Goal: Task Accomplishment & Management: Use online tool/utility

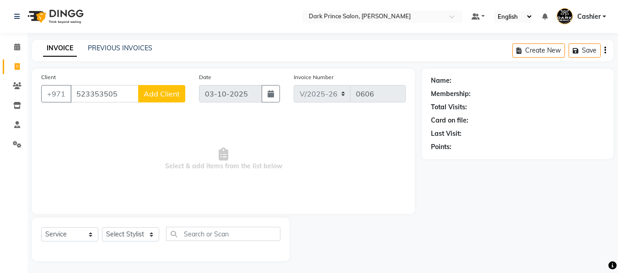
select select "8540"
select select "service"
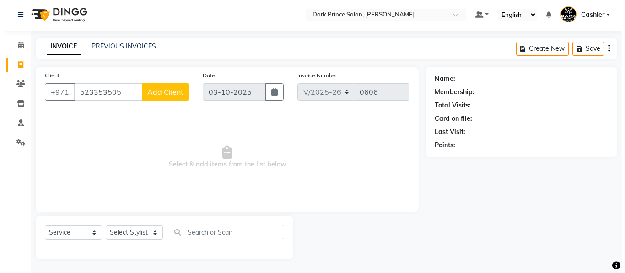
scroll to position [2, 0]
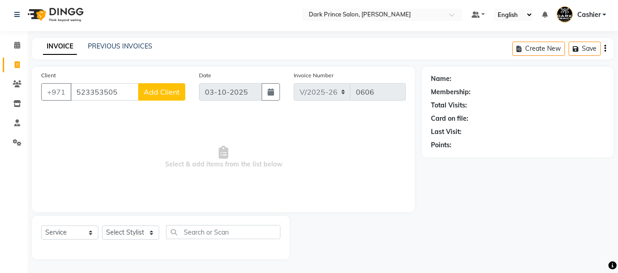
type input "523353505"
click at [166, 94] on span "Add Client" at bounding box center [162, 91] width 36 height 9
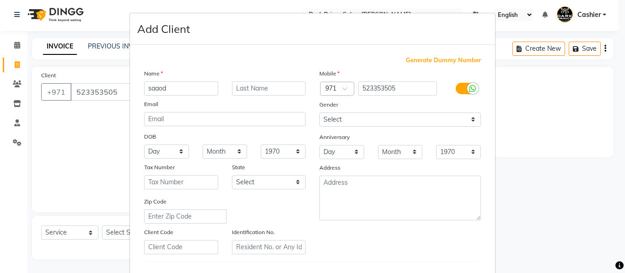
type input "saaod"
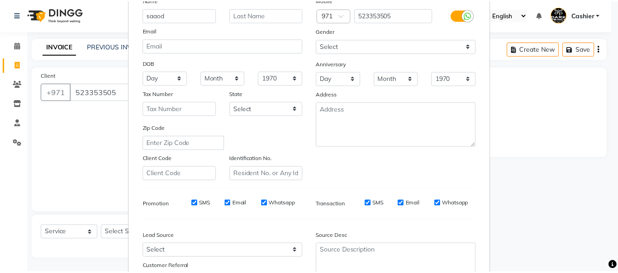
scroll to position [149, 0]
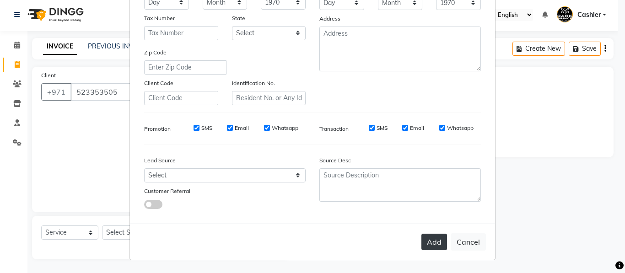
click at [437, 242] on button "Add" at bounding box center [434, 242] width 26 height 16
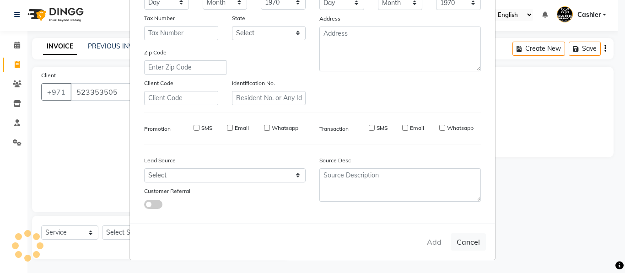
type input "52*****05"
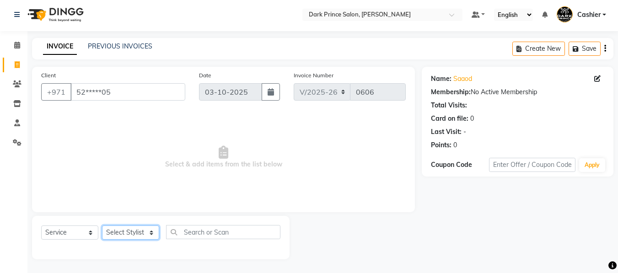
click at [151, 234] on select "Select Stylist [PERSON_NAME] [PERSON_NAME]" at bounding box center [130, 233] width 57 height 14
select select "84431"
click at [102, 226] on select "Select Stylist [PERSON_NAME] [PERSON_NAME]" at bounding box center [130, 233] width 57 height 14
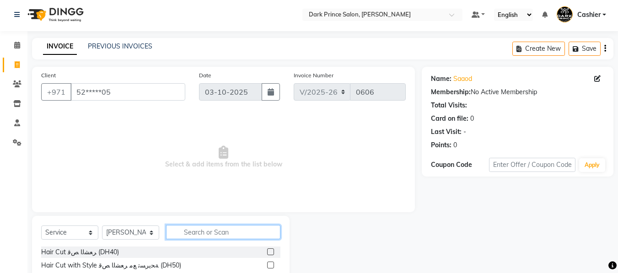
click at [226, 235] on input "text" at bounding box center [223, 232] width 114 height 14
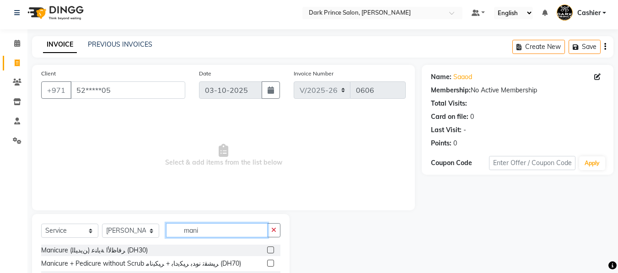
scroll to position [93, 0]
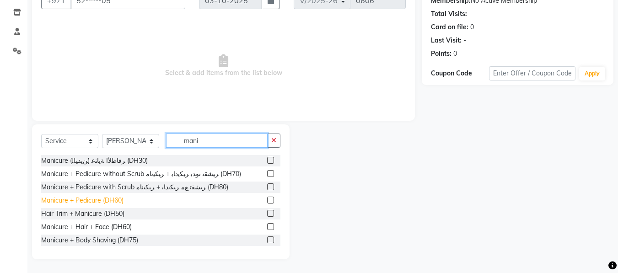
type input "mani"
click at [63, 199] on div "Manicure + Pedicure (DH60)" at bounding box center [82, 201] width 82 height 10
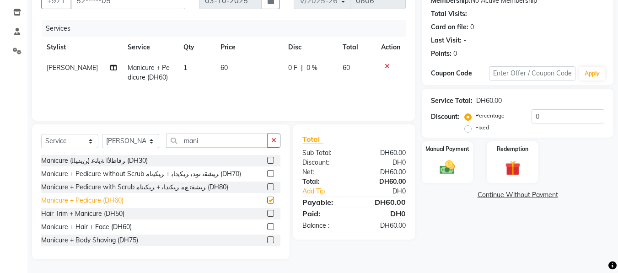
checkbox input "false"
click at [234, 68] on td "60" at bounding box center [249, 73] width 68 height 30
select select "84431"
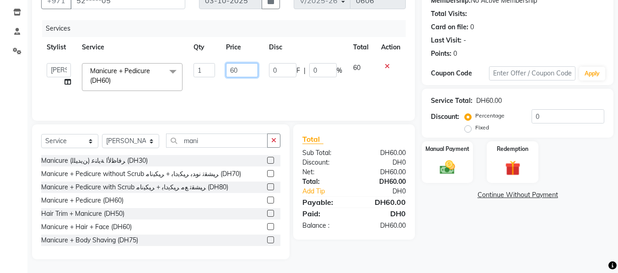
click at [238, 69] on input "60" at bounding box center [242, 70] width 32 height 14
type input "6"
type input "50"
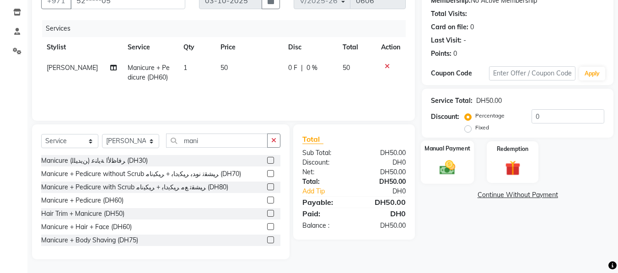
click at [433, 160] on div "Manual Payment" at bounding box center [448, 161] width 54 height 43
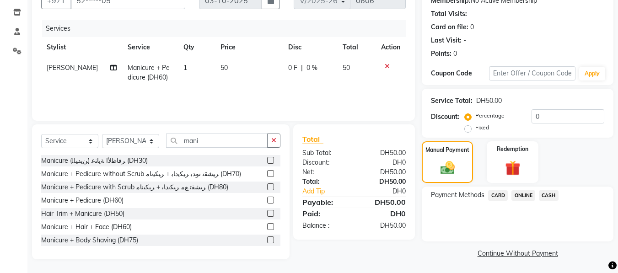
click at [503, 194] on span "CARD" at bounding box center [498, 195] width 20 height 11
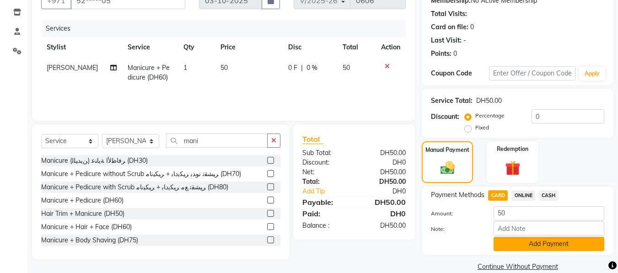
click at [566, 243] on button "Add Payment" at bounding box center [549, 244] width 111 height 14
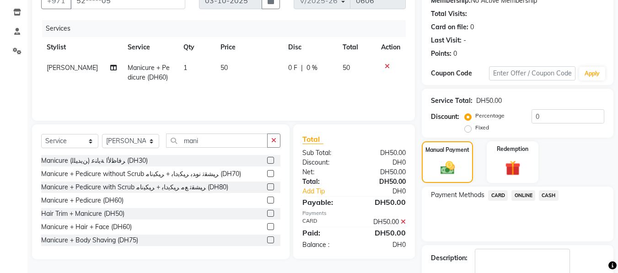
scroll to position [146, 0]
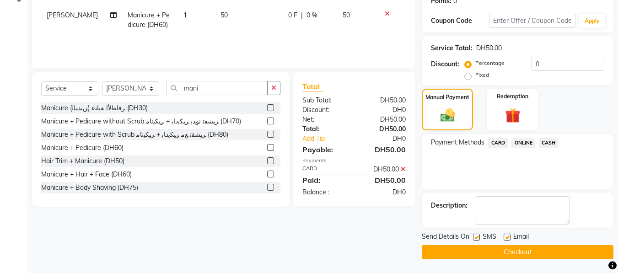
click at [546, 251] on button "Checkout" at bounding box center [518, 252] width 192 height 14
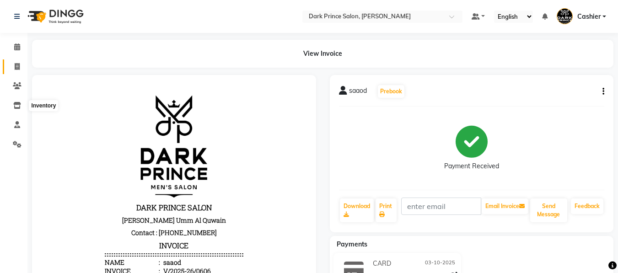
click at [20, 65] on icon at bounding box center [17, 66] width 5 height 7
select select "service"
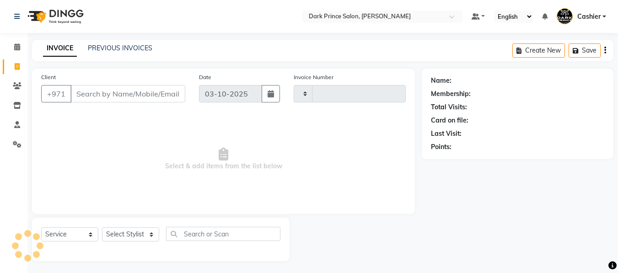
scroll to position [2, 0]
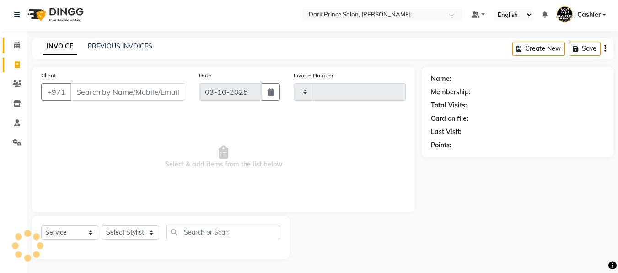
click at [14, 44] on icon at bounding box center [17, 45] width 6 height 7
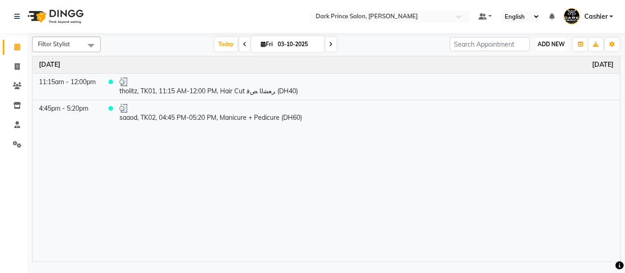
click at [551, 42] on span "ADD NEW" at bounding box center [551, 44] width 27 height 7
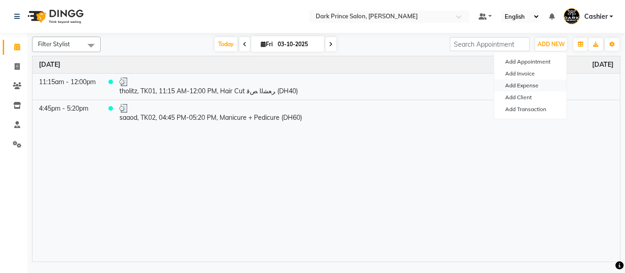
click at [528, 85] on link "Add Expense" at bounding box center [530, 86] width 72 height 12
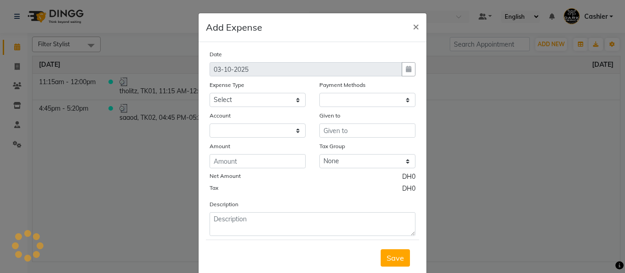
select select "1"
select select "7744"
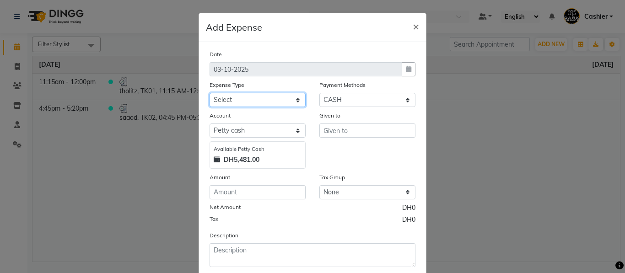
click at [294, 97] on select "Select Advance Salary Bank charges Car maintenance Cash transfer to bank Cash t…" at bounding box center [258, 100] width 96 height 14
select select "23426"
click at [210, 93] on select "Select Advance Salary Bank charges Car maintenance Cash transfer to bank Cash t…" at bounding box center [258, 100] width 96 height 14
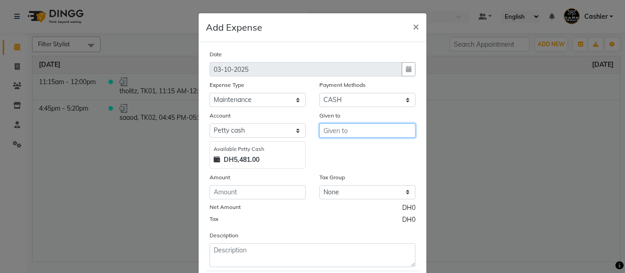
click at [366, 129] on input "text" at bounding box center [367, 131] width 96 height 14
type input "w"
type input "drinking water"
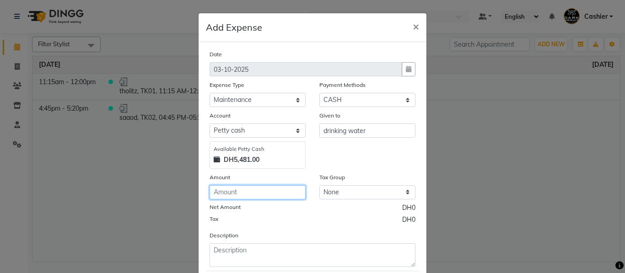
click at [228, 191] on input "number" at bounding box center [258, 192] width 96 height 14
type input "18"
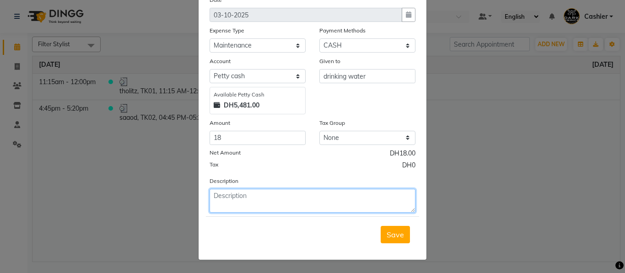
click at [238, 198] on textarea at bounding box center [313, 201] width 206 height 24
type textarea "drinnking water"
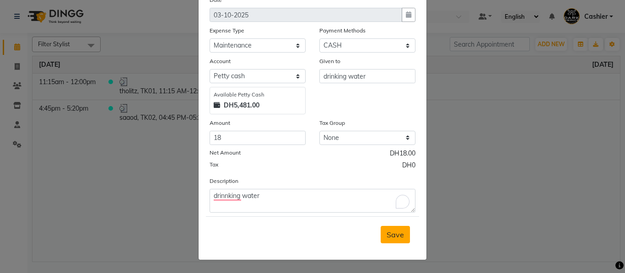
click at [394, 232] on span "Save" at bounding box center [395, 234] width 17 height 9
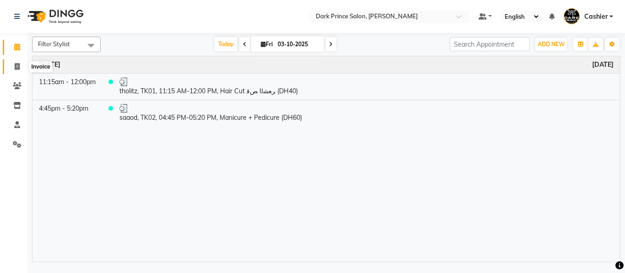
click at [20, 66] on icon at bounding box center [17, 66] width 5 height 7
select select "service"
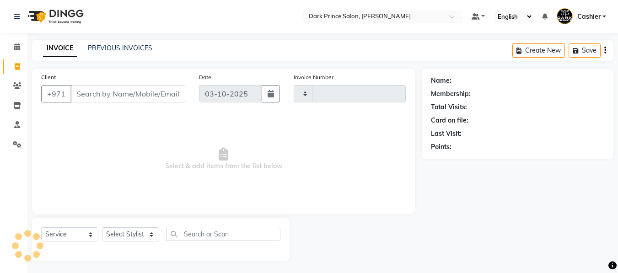
type input "0607"
select select "8540"
click at [20, 49] on icon at bounding box center [17, 46] width 6 height 7
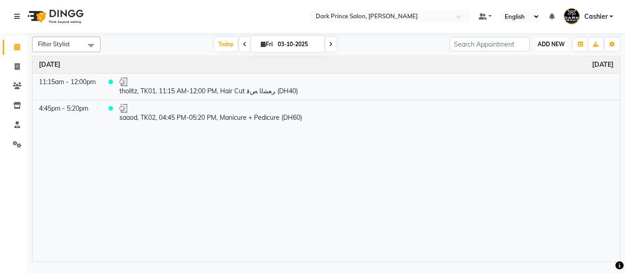
click at [546, 46] on span "ADD NEW" at bounding box center [551, 44] width 27 height 7
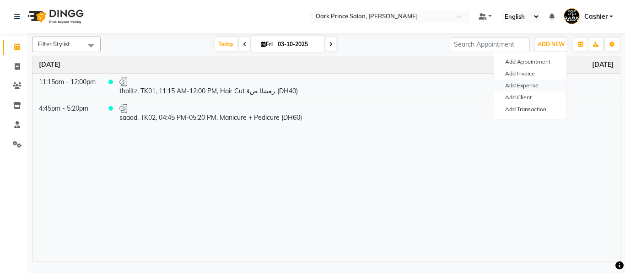
click at [521, 88] on link "Add Expense" at bounding box center [530, 86] width 72 height 12
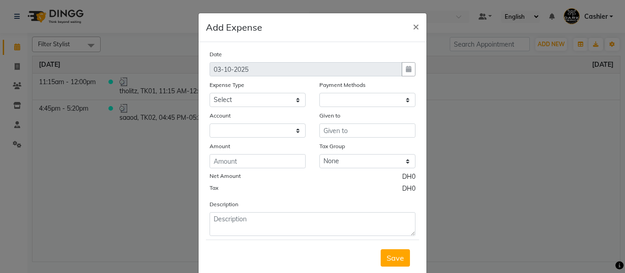
select select "1"
select select "7744"
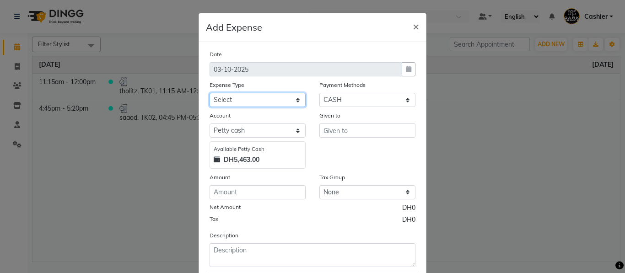
click at [296, 99] on select "Select Advance Salary Bank charges Car maintenance Cash transfer to bank Cash t…" at bounding box center [258, 100] width 96 height 14
select select "23426"
click at [210, 93] on select "Select Advance Salary Bank charges Car maintenance Cash transfer to bank Cash t…" at bounding box center [258, 100] width 96 height 14
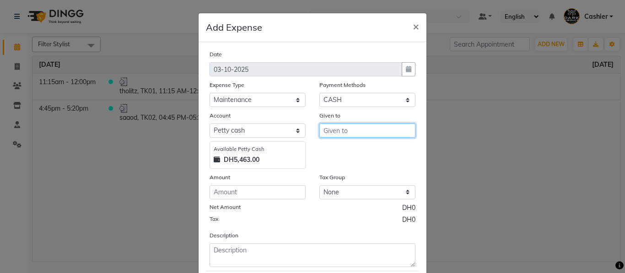
click at [352, 134] on input "text" at bounding box center [367, 131] width 96 height 14
type input "tissue"
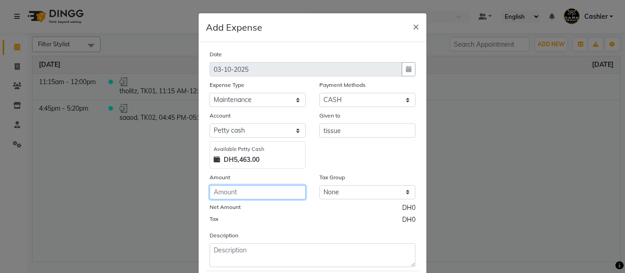
click at [274, 190] on input "number" at bounding box center [258, 192] width 96 height 14
type input "20"
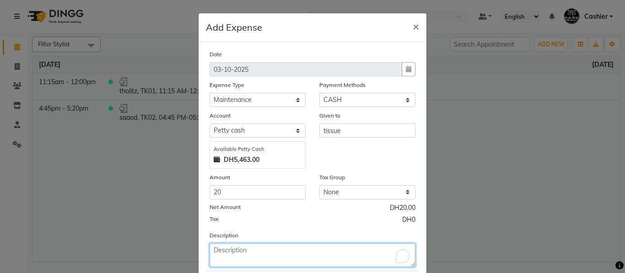
click at [243, 248] on textarea "To enrich screen reader interactions, please activate Accessibility in Grammarl…" at bounding box center [313, 255] width 206 height 24
type textarea "tissue"
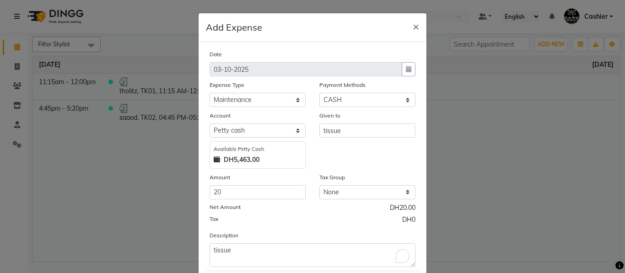
scroll to position [54, 0]
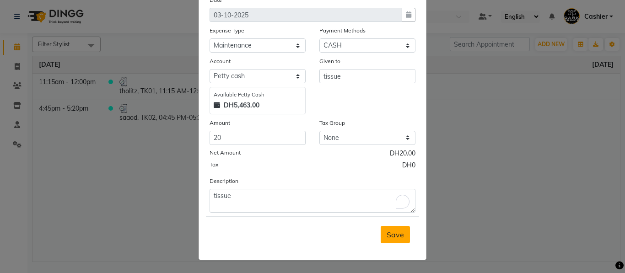
click at [388, 232] on span "Save" at bounding box center [395, 234] width 17 height 9
